Goal: Task Accomplishment & Management: Use online tool/utility

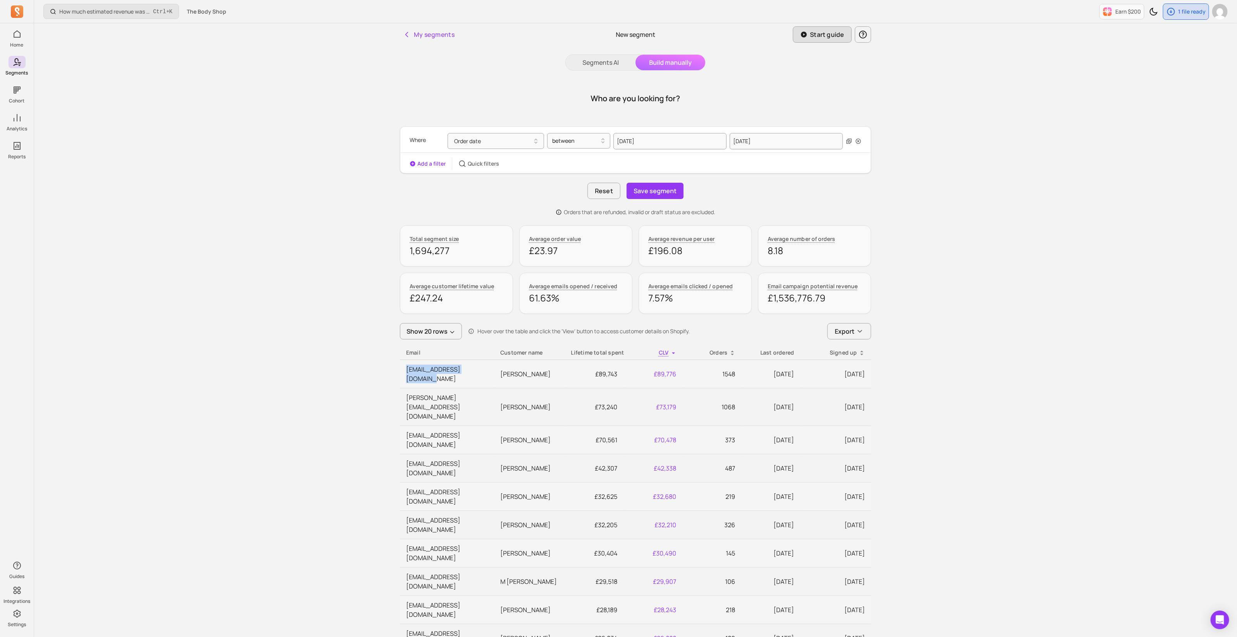
click at [817, 38] on p "Start guide" at bounding box center [827, 34] width 35 height 9
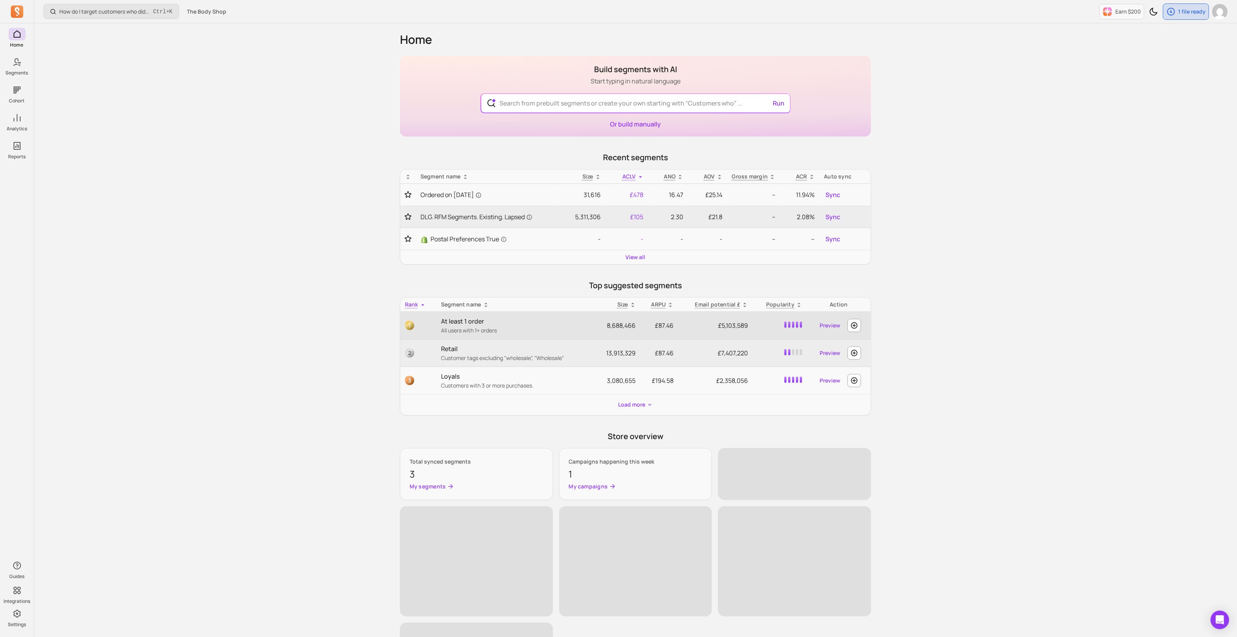
click at [468, 319] on p "At least 1 order" at bounding box center [515, 320] width 148 height 9
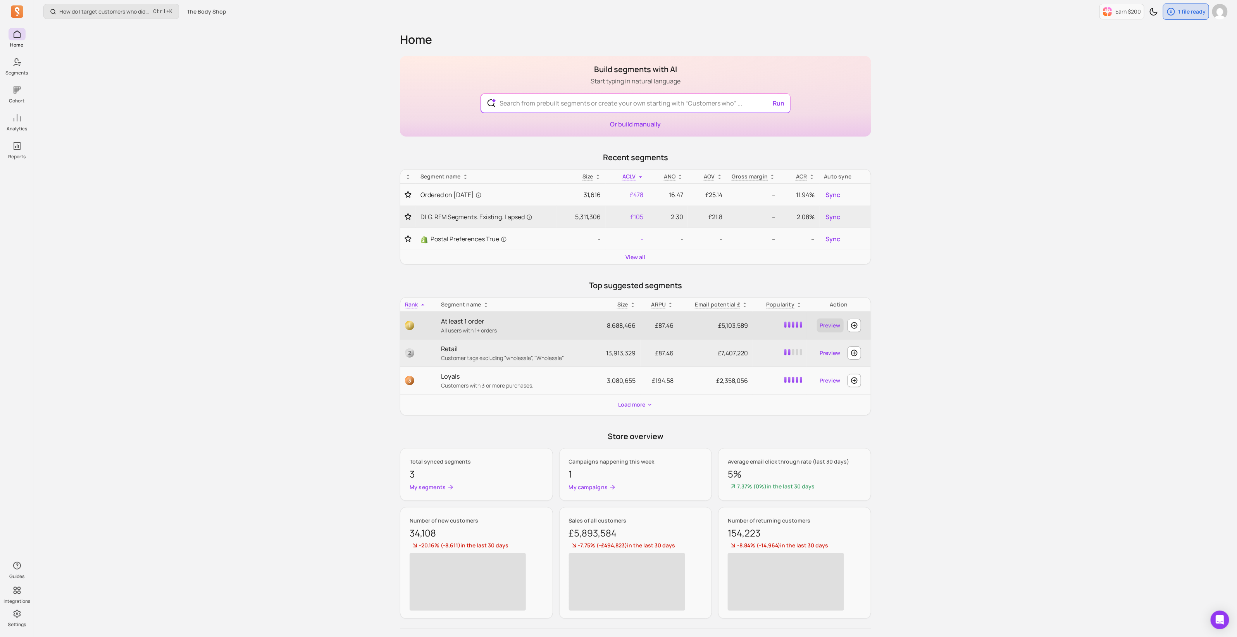
click at [828, 324] on link "Preview" at bounding box center [830, 325] width 27 height 14
